Goal: Transaction & Acquisition: Purchase product/service

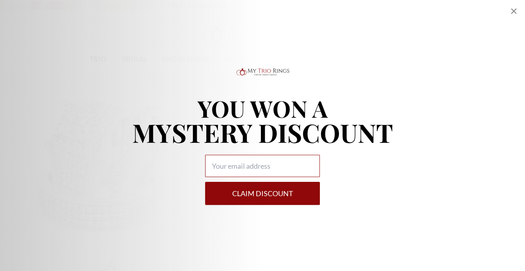
click at [104, 54] on input "Alia popup" at bounding box center [262, 166] width 115 height 22
type input "alowens464@yahoo.com"
click at [104, 54] on button "Claim DISCOUNT" at bounding box center [262, 193] width 115 height 23
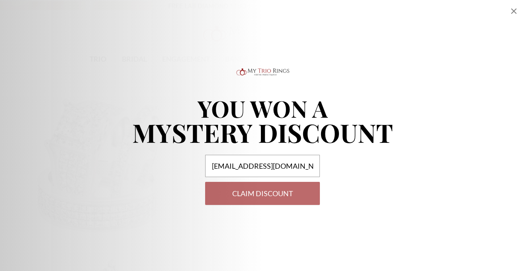
select select "US"
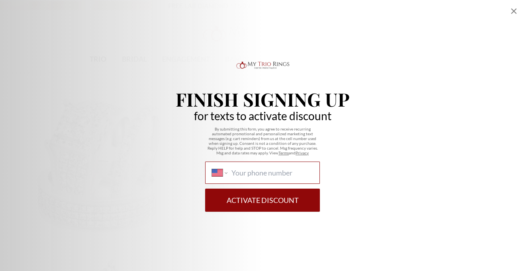
click at [104, 54] on input "International Afghanistan Åland Islands Albania Algeria American Samoa Andorra …" at bounding box center [273, 173] width 82 height 9
type input "1 (617) 955-2107"
click at [104, 54] on button "Activate Discount" at bounding box center [262, 200] width 115 height 23
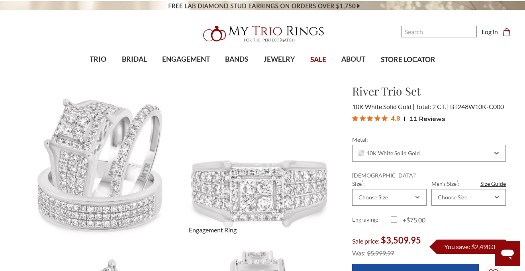
click at [315, 146] on img at bounding box center [259, 162] width 175 height 175
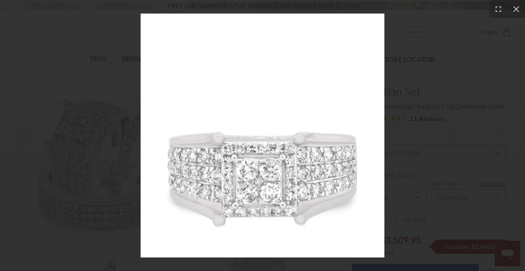
click at [397, 96] on div at bounding box center [262, 135] width 525 height 271
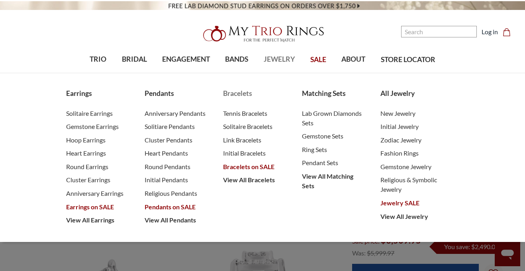
click at [239, 165] on span "Bracelets on SALE" at bounding box center [254, 167] width 63 height 10
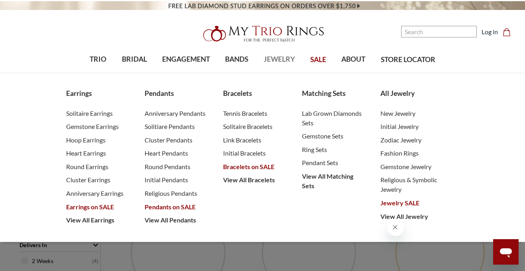
click at [276, 59] on span "JEWELRY" at bounding box center [279, 59] width 31 height 10
